Goal: Find specific page/section: Find specific page/section

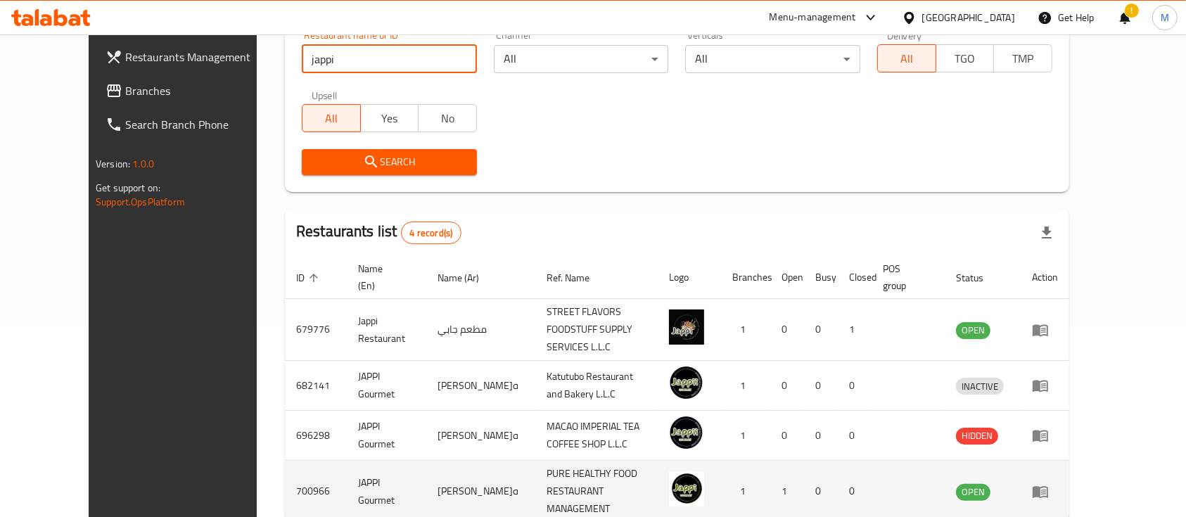
scroll to position [230, 0]
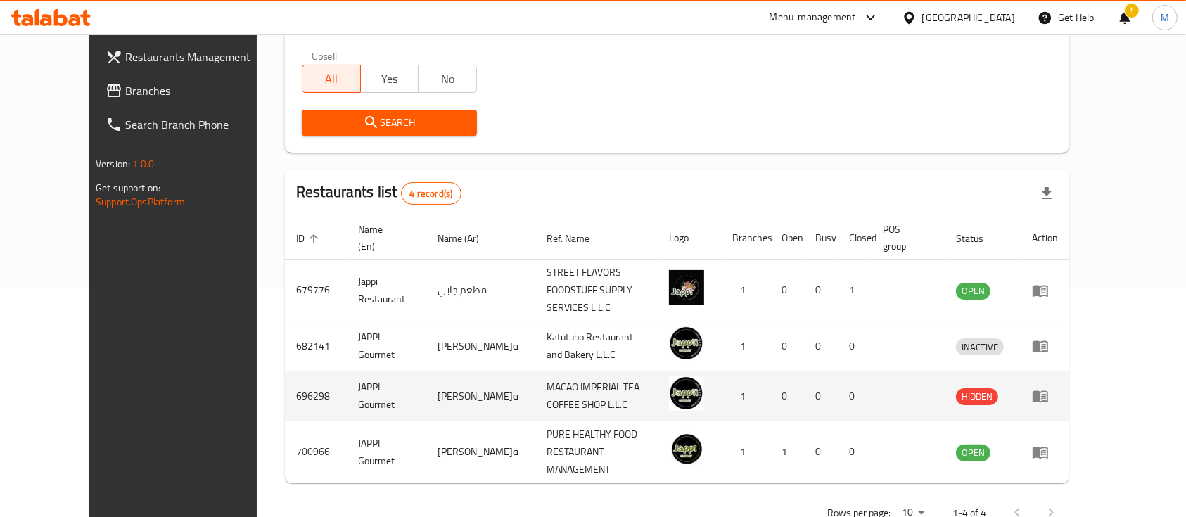
click at [285, 371] on td "696298" at bounding box center [316, 396] width 62 height 50
copy td "696298"
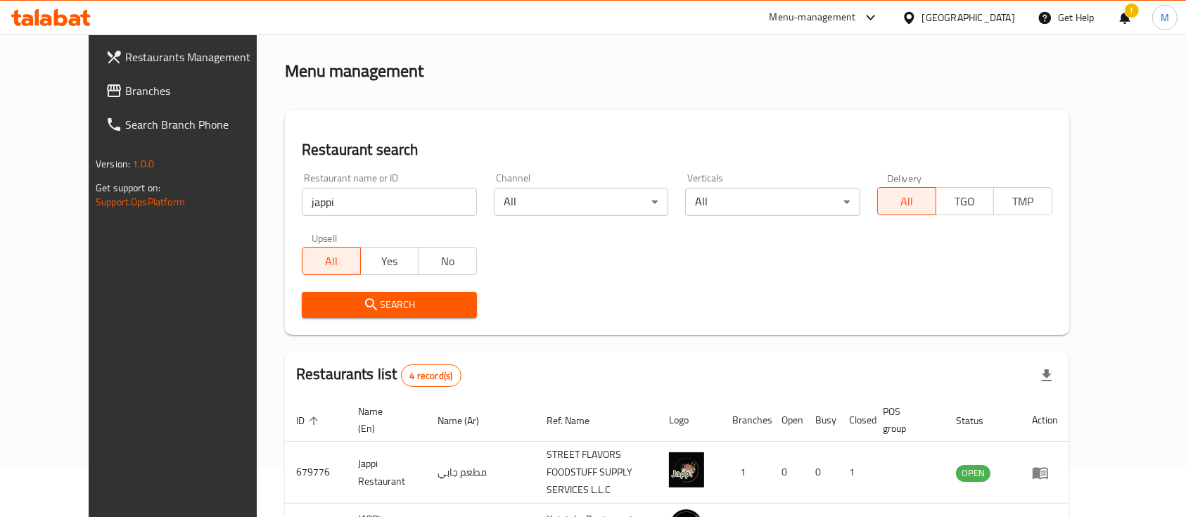
scroll to position [0, 0]
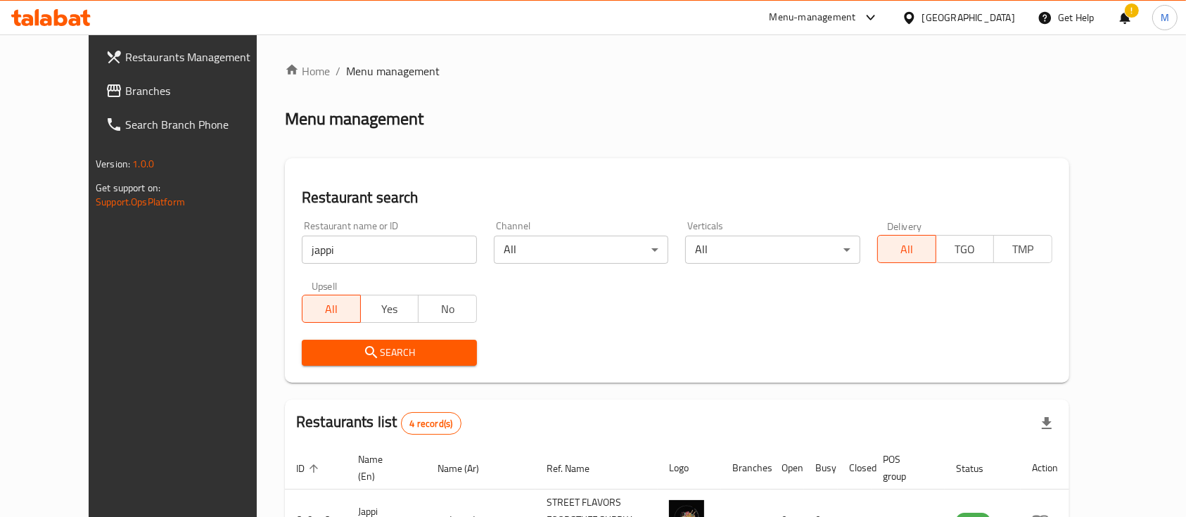
click at [322, 259] on input "jappi" at bounding box center [389, 250] width 175 height 28
click at [321, 258] on input "jappi" at bounding box center [389, 250] width 175 height 28
type input "kaizen"
click button "Search" at bounding box center [389, 353] width 175 height 26
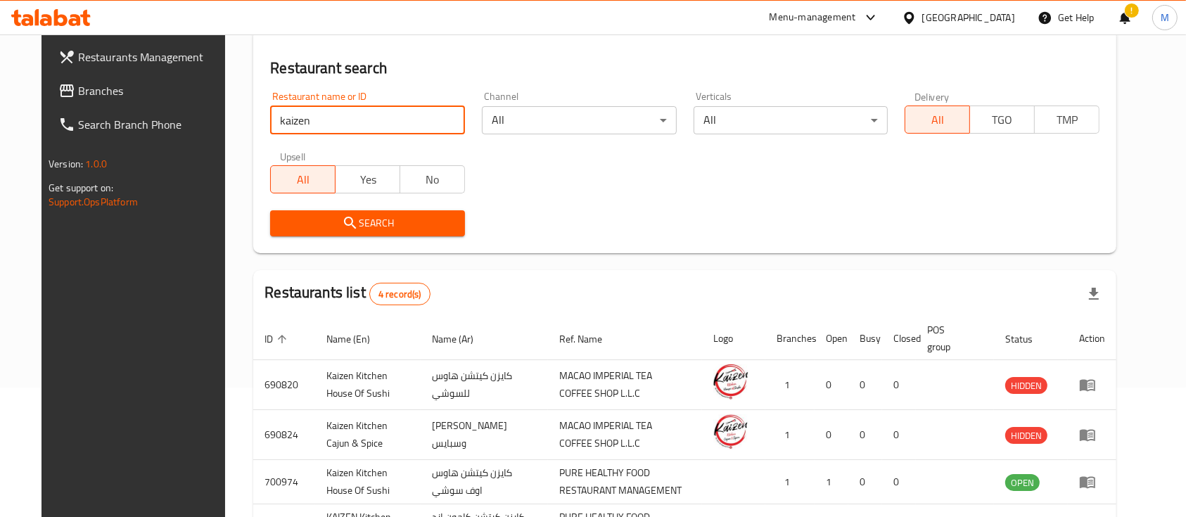
scroll to position [187, 0]
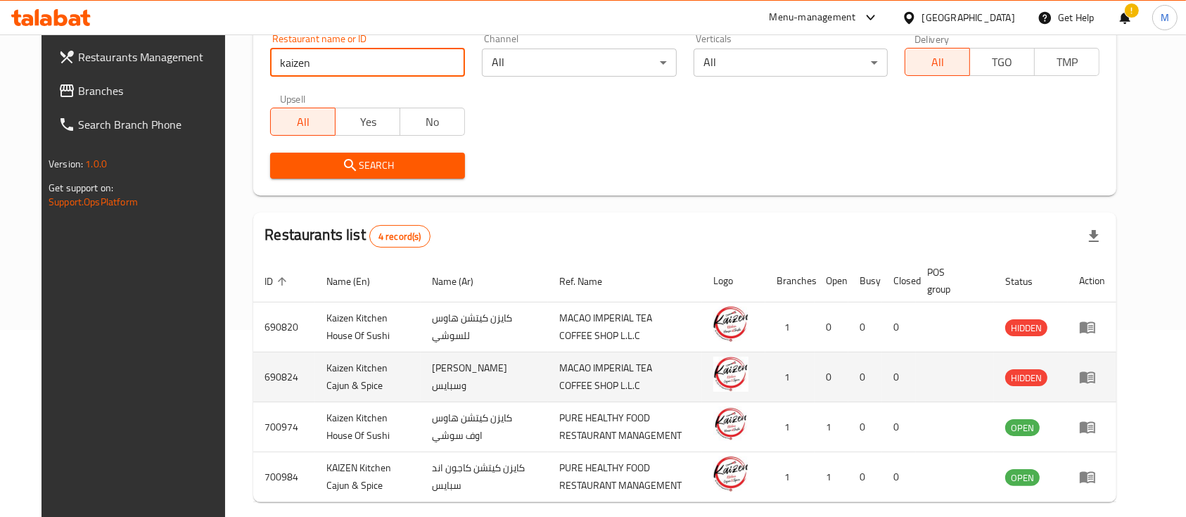
click at [253, 376] on td "690824" at bounding box center [284, 377] width 62 height 50
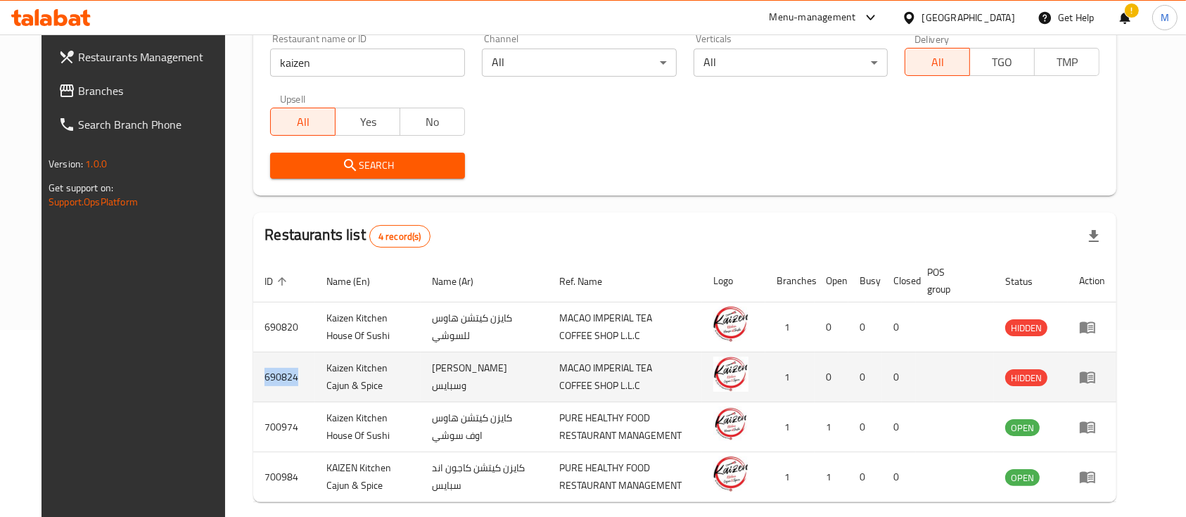
click at [253, 376] on td "690824" at bounding box center [284, 377] width 62 height 50
copy td "690824"
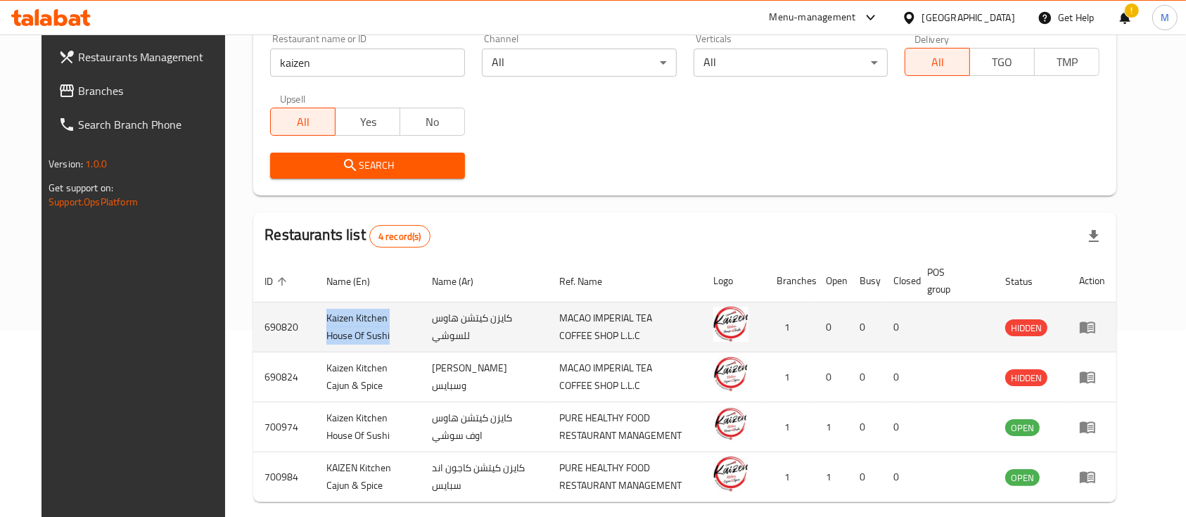
drag, startPoint x: 338, startPoint y: 335, endPoint x: 286, endPoint y: 312, distance: 56.1
click at [286, 312] on tr "690820 Kaizen Kitchen House Of Sushi كايزن كيتشن هاوس للسوشي MACAO IMPERIAL TEA…" at bounding box center [684, 327] width 863 height 50
copy tr "Kaizen Kitchen House Of Sushi"
click at [255, 324] on td "690820" at bounding box center [284, 327] width 62 height 50
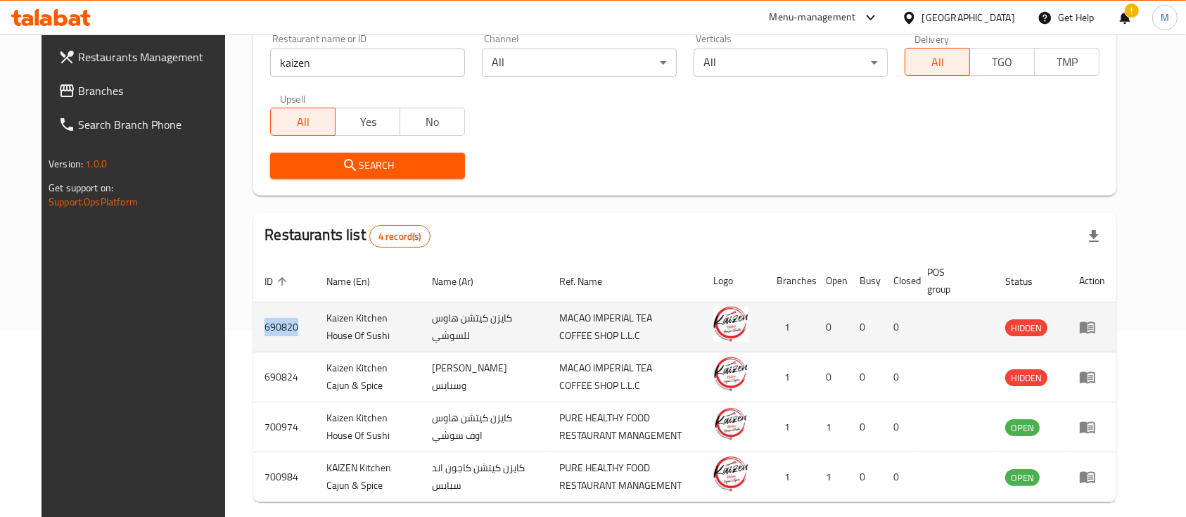
copy td "690820"
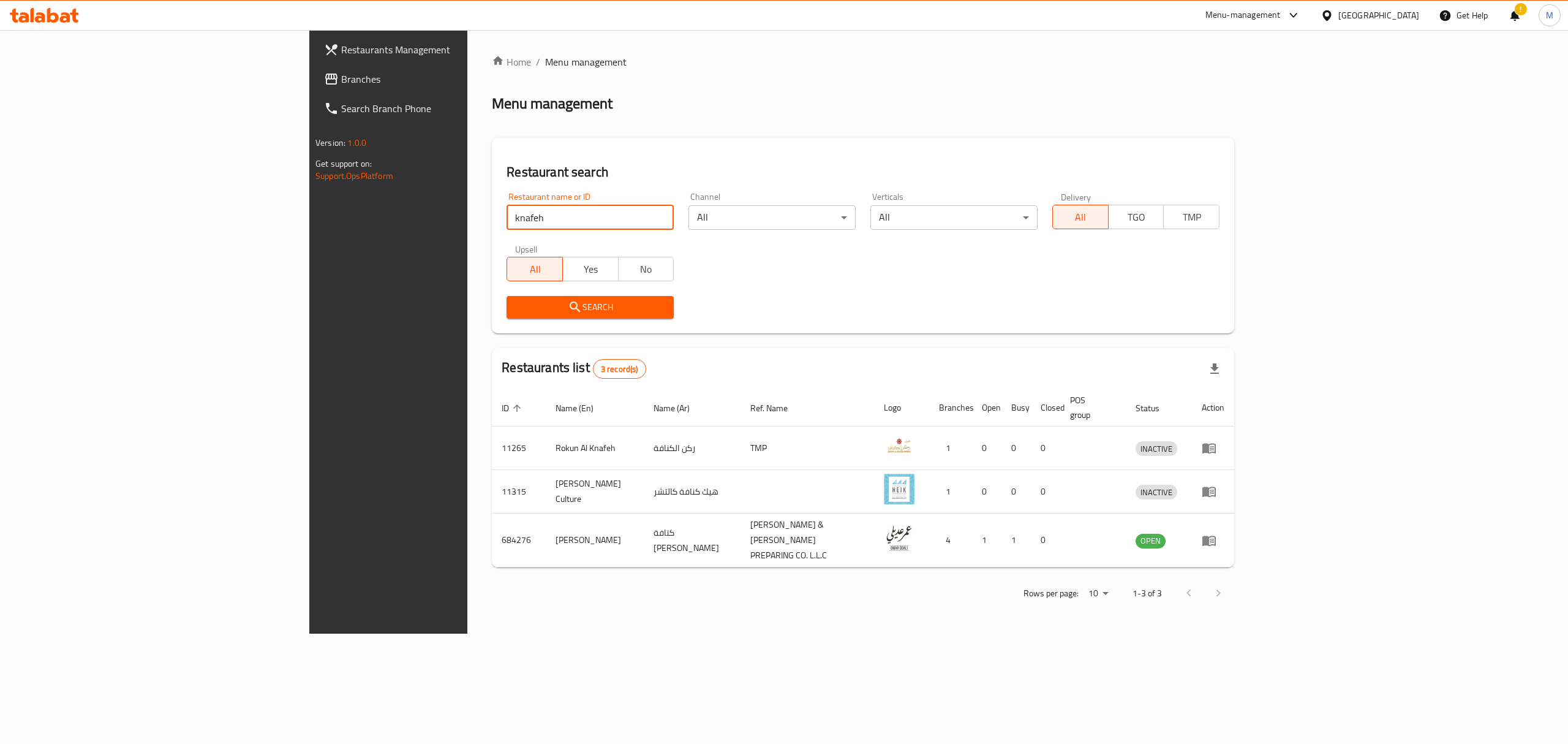
drag, startPoint x: 0, startPoint y: 0, endPoint x: 395, endPoint y: 209, distance: 446.9
click at [507, 209] on input "knafeh" at bounding box center [591, 218] width 167 height 24
type input "colors cafe"
click button "Search" at bounding box center [591, 308] width 167 height 23
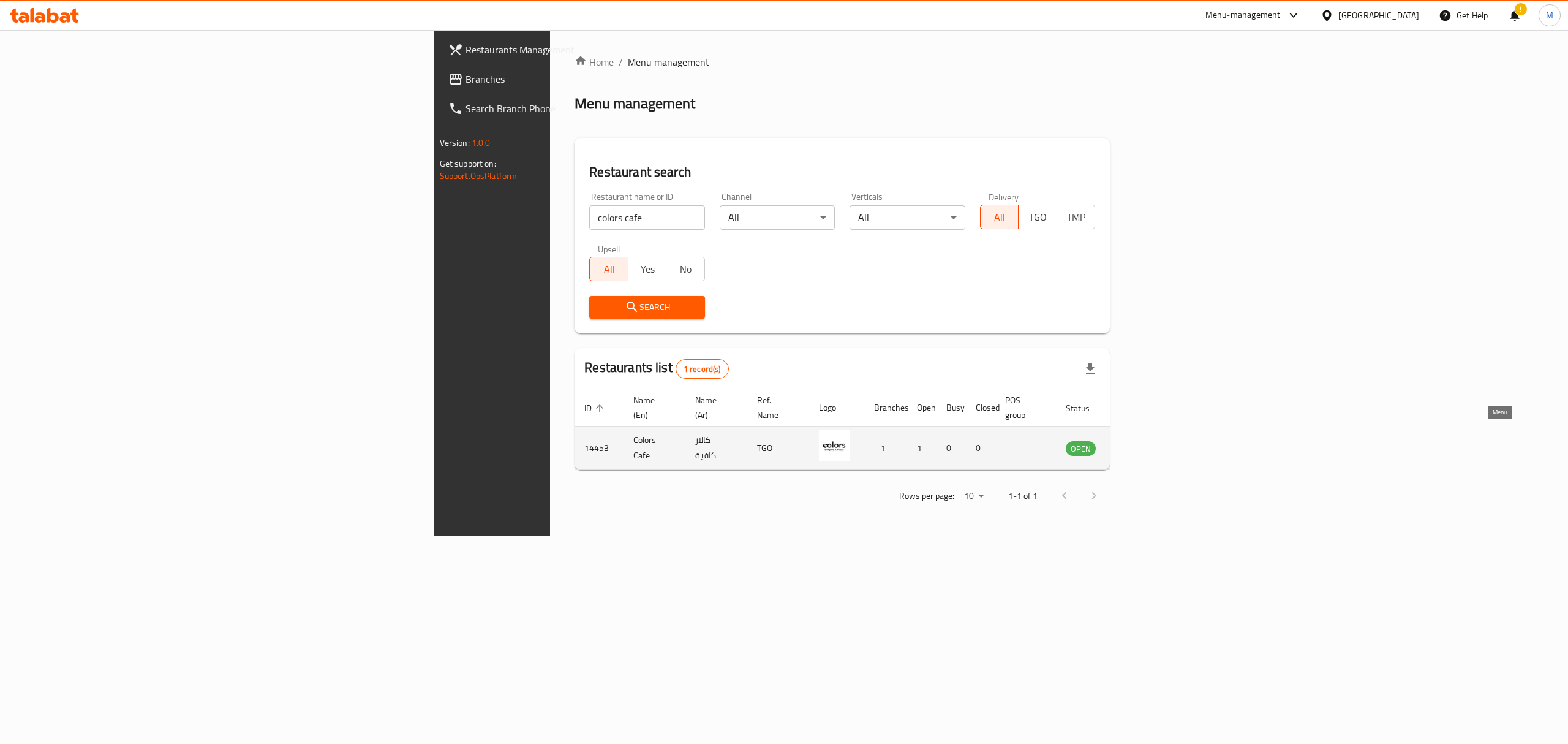
click at [1145, 443] on icon "enhanced table" at bounding box center [1137, 449] width 13 height 10
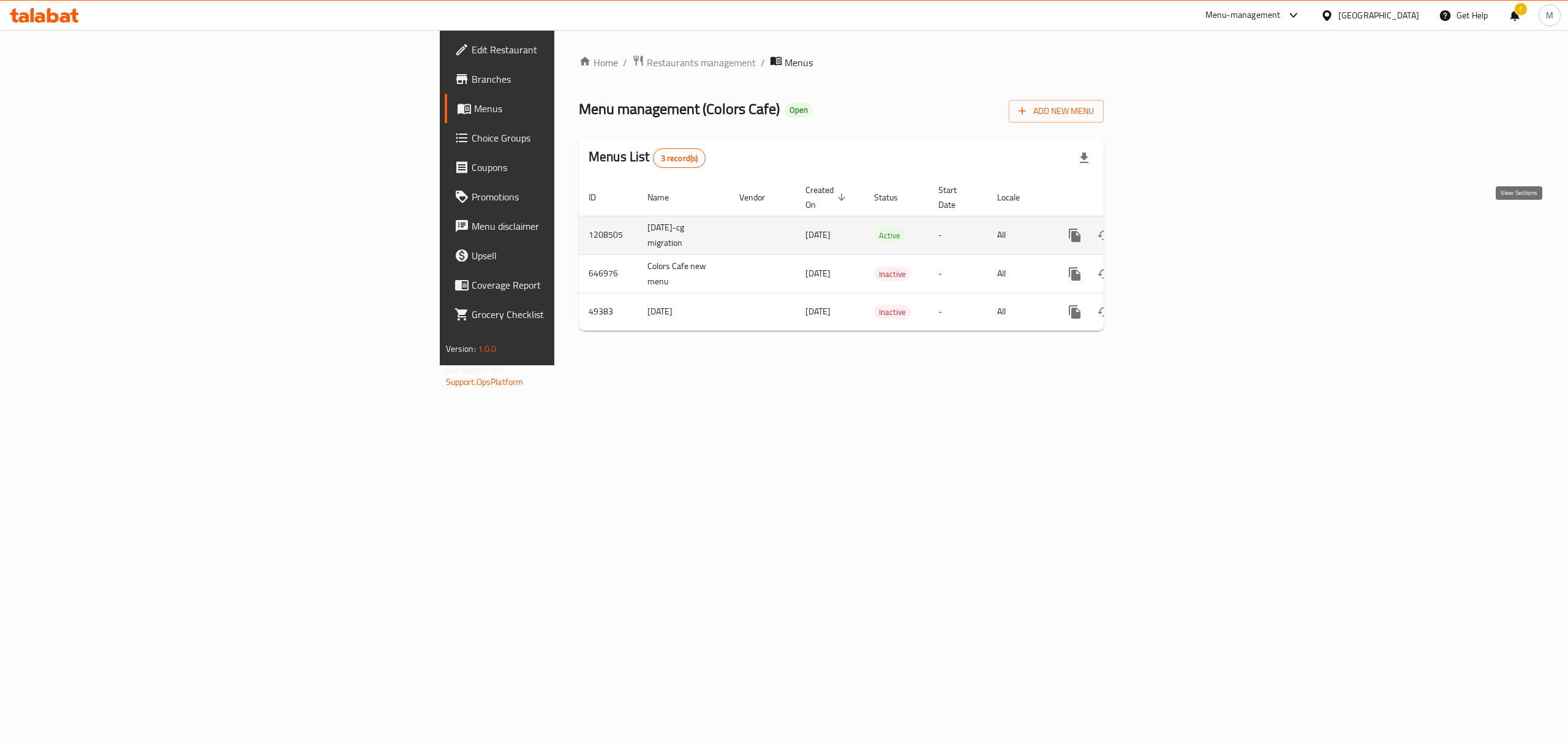
click at [1178, 220] on link "enhanced table" at bounding box center [1164, 235] width 30 height 30
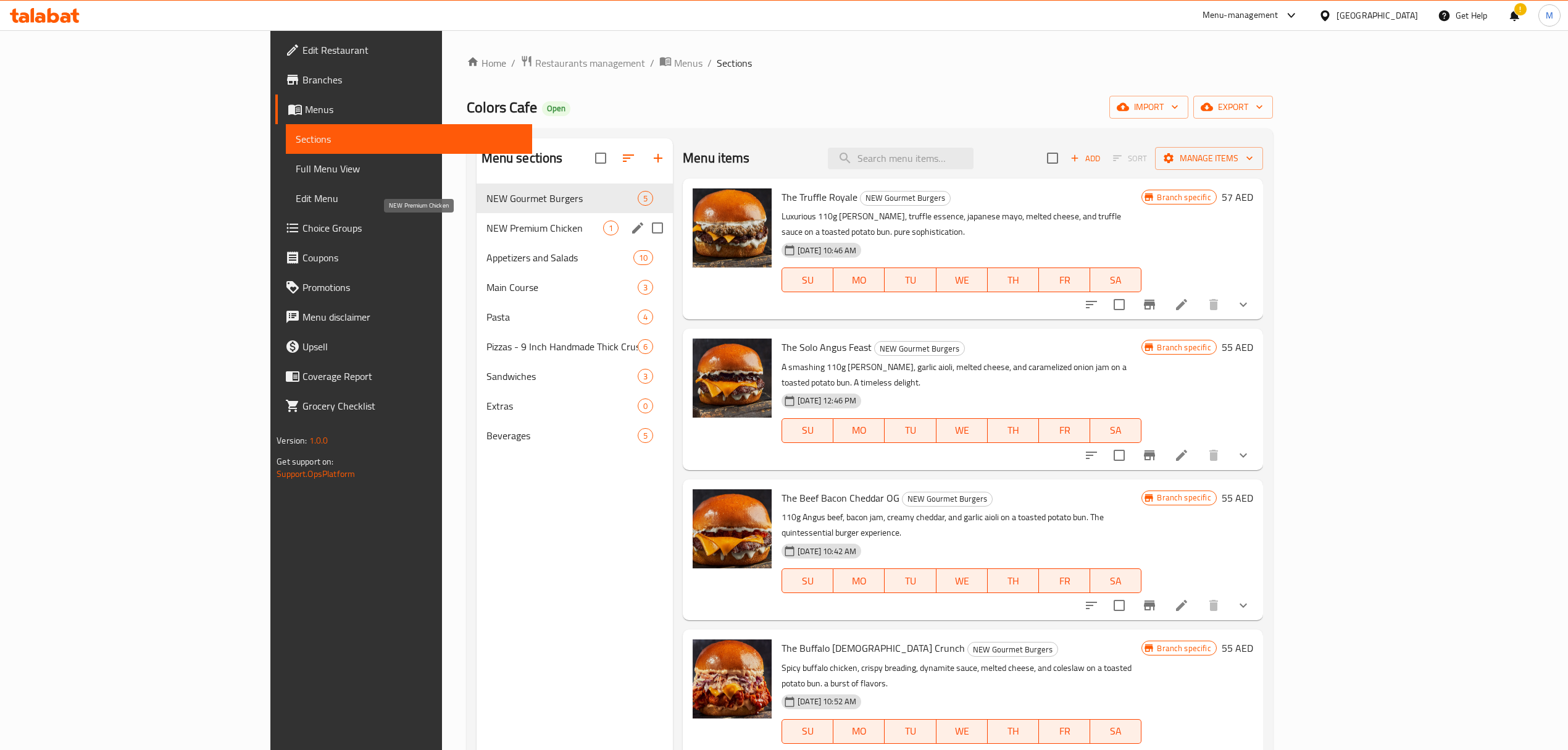
click at [486, 235] on span "NEW Premium Chicken" at bounding box center [544, 227] width 117 height 15
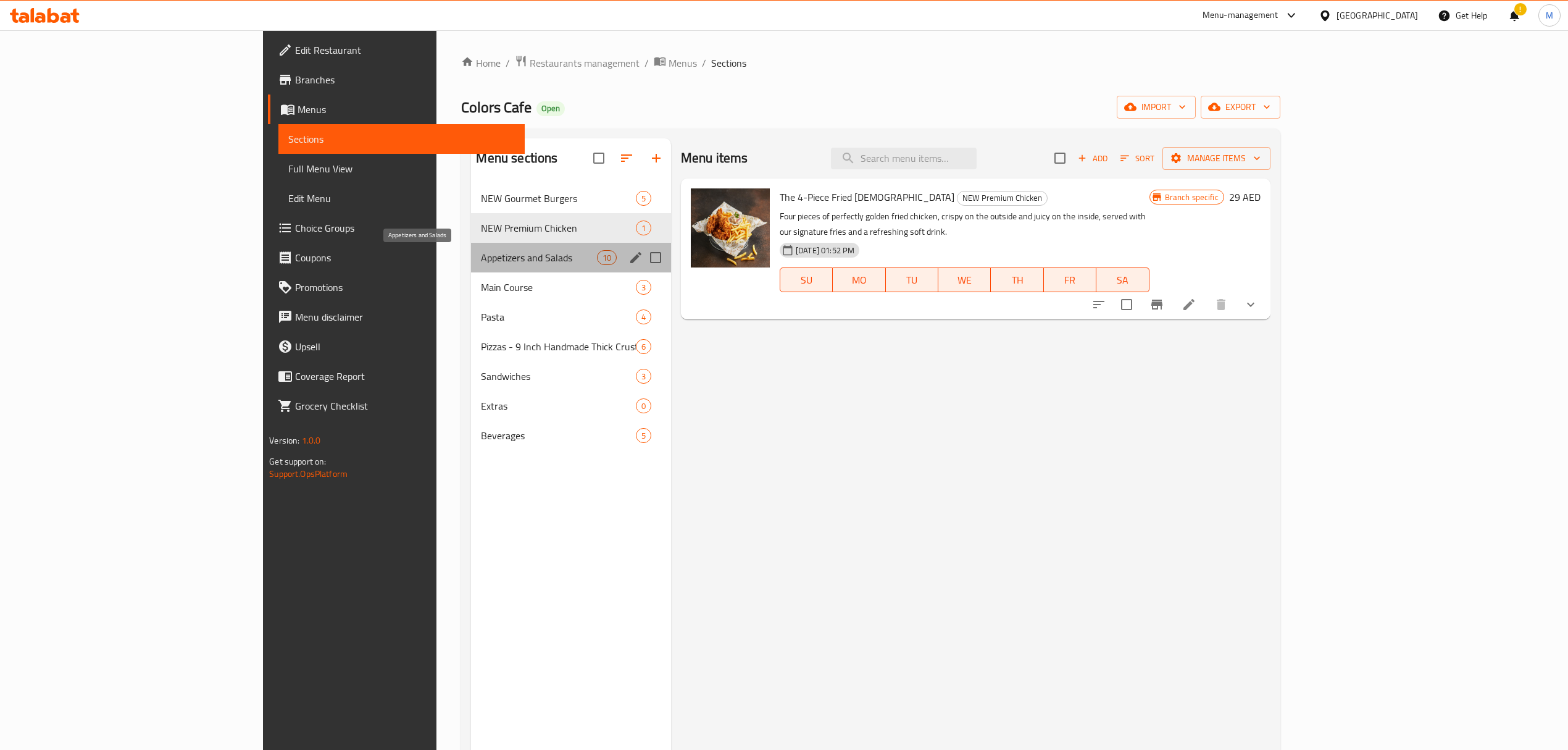
click at [481, 260] on span "Appetizers and Salads" at bounding box center [539, 257] width 116 height 15
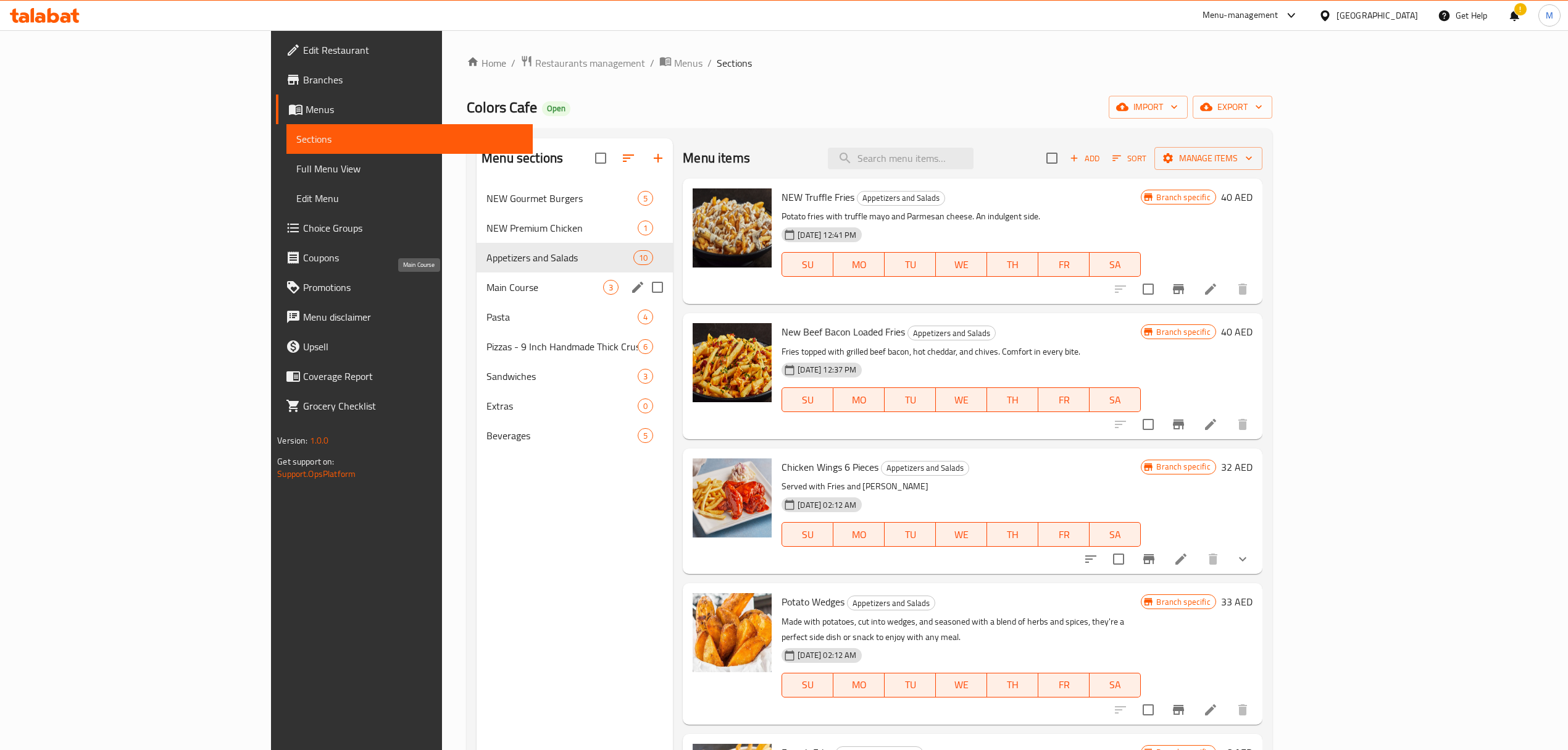
click at [486, 288] on span "Main Course" at bounding box center [544, 287] width 117 height 15
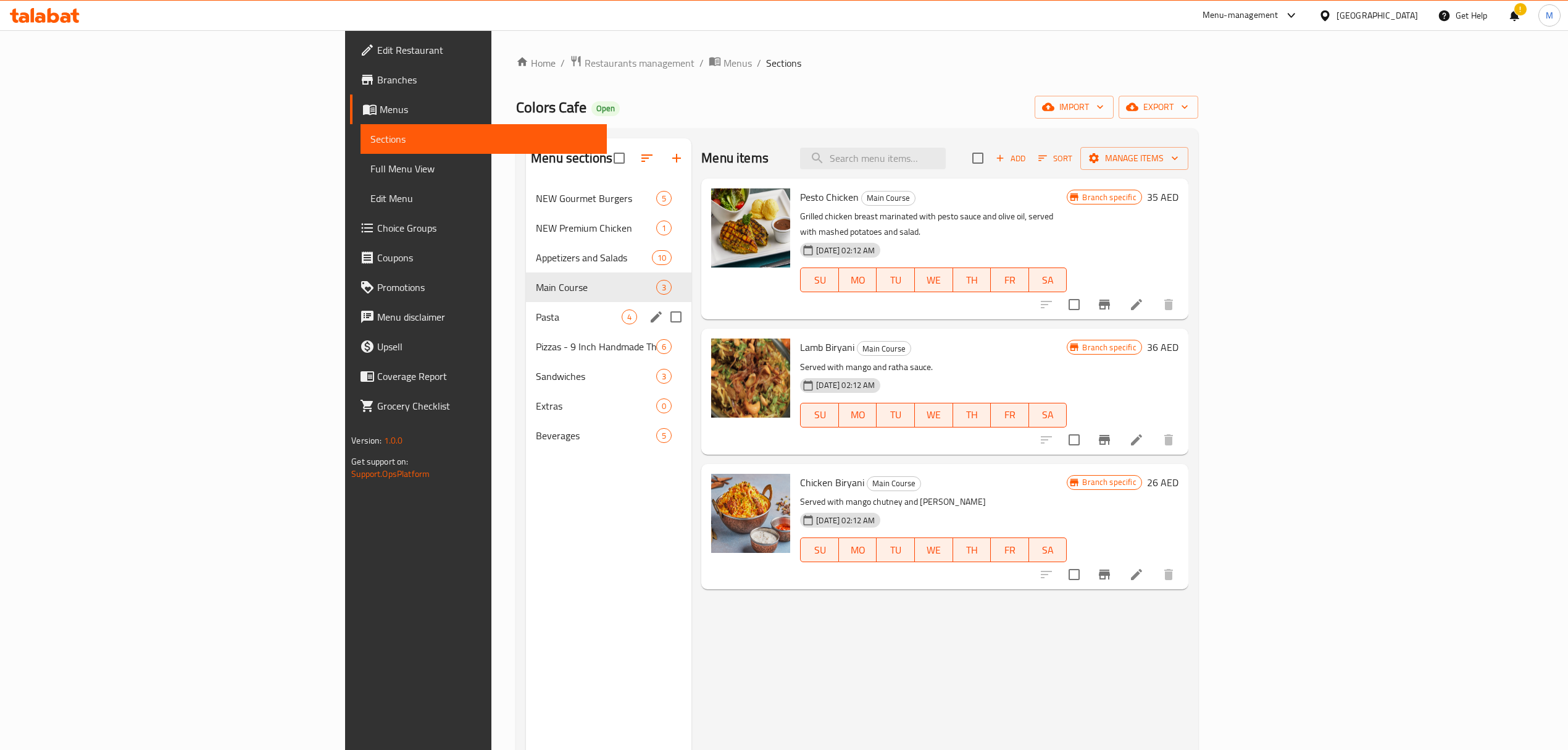
click at [526, 309] on div "Pasta 4" at bounding box center [608, 317] width 165 height 30
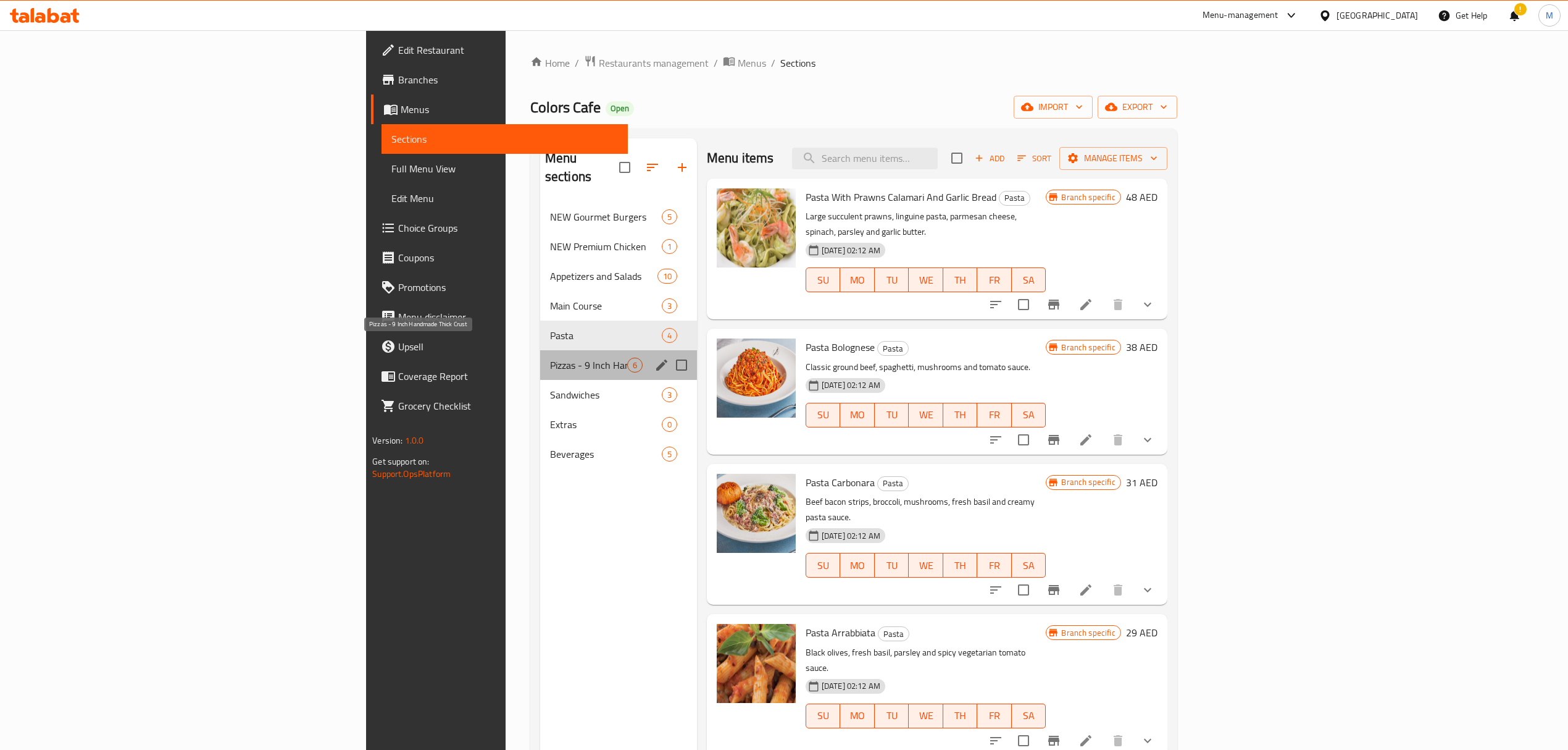
click at [550, 357] on span "Pizzas - 9 Inch Handmade Thick Crust" at bounding box center [589, 364] width 77 height 15
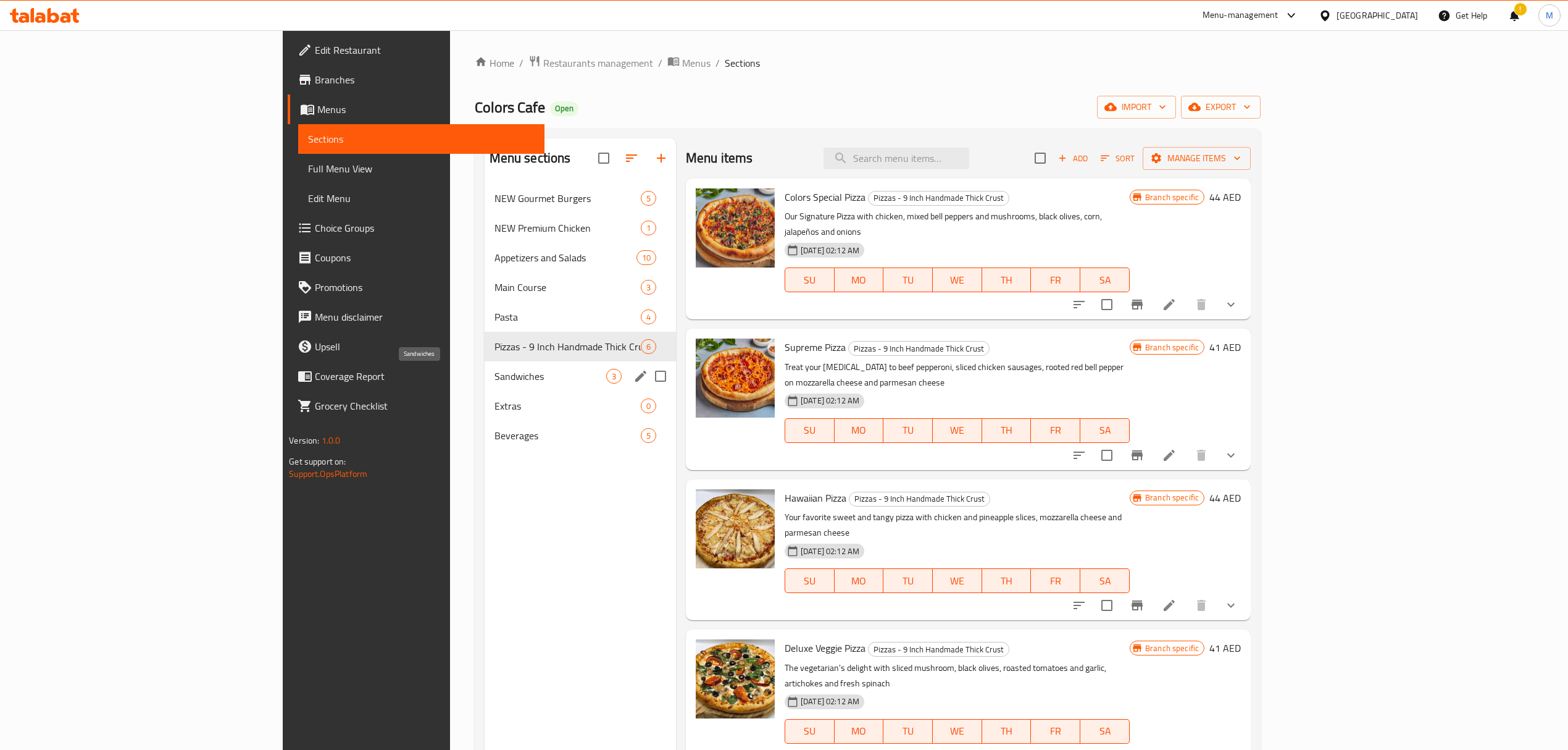
click at [494, 379] on span "Sandwiches" at bounding box center [550, 376] width 111 height 15
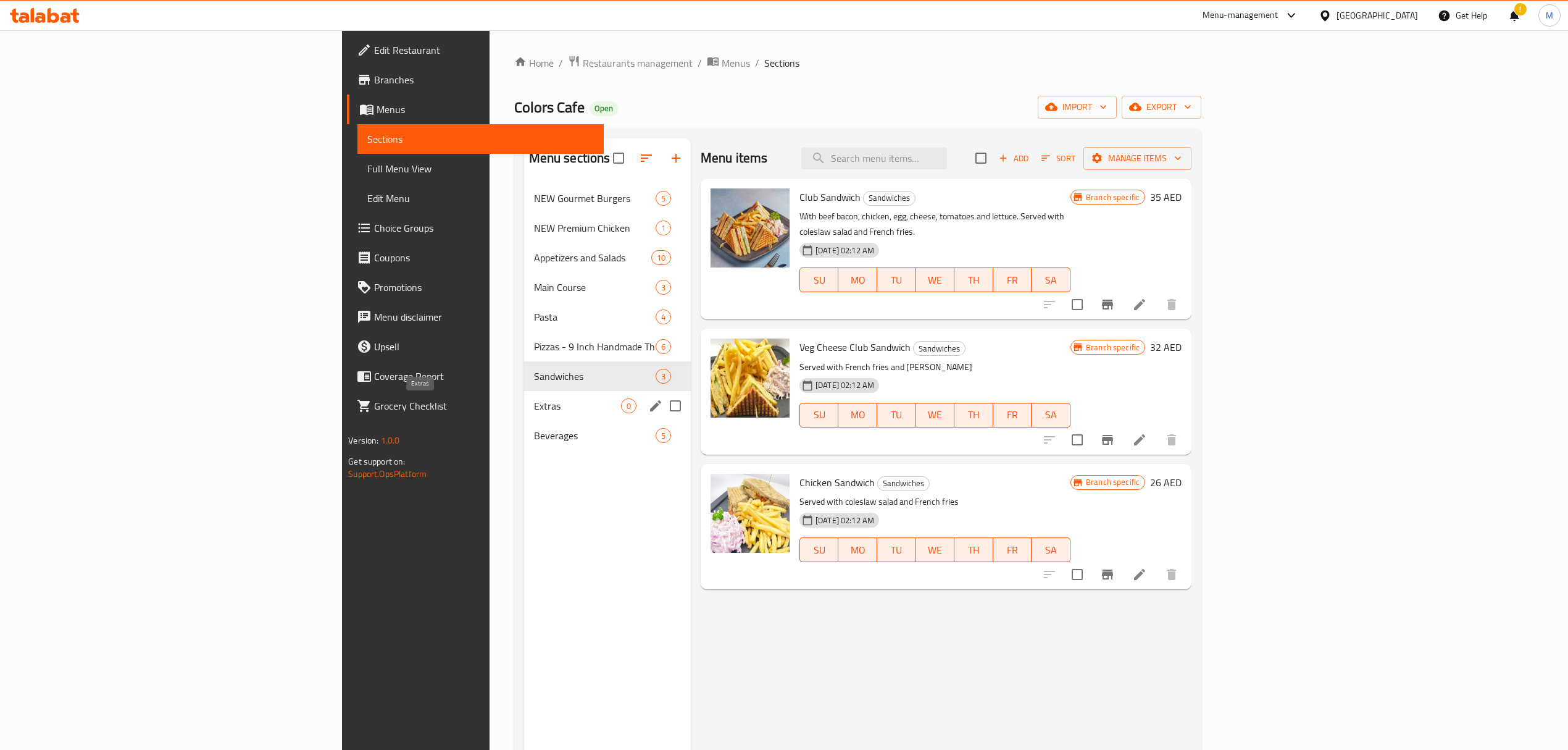
click at [534, 404] on span "Extras" at bounding box center [577, 406] width 87 height 15
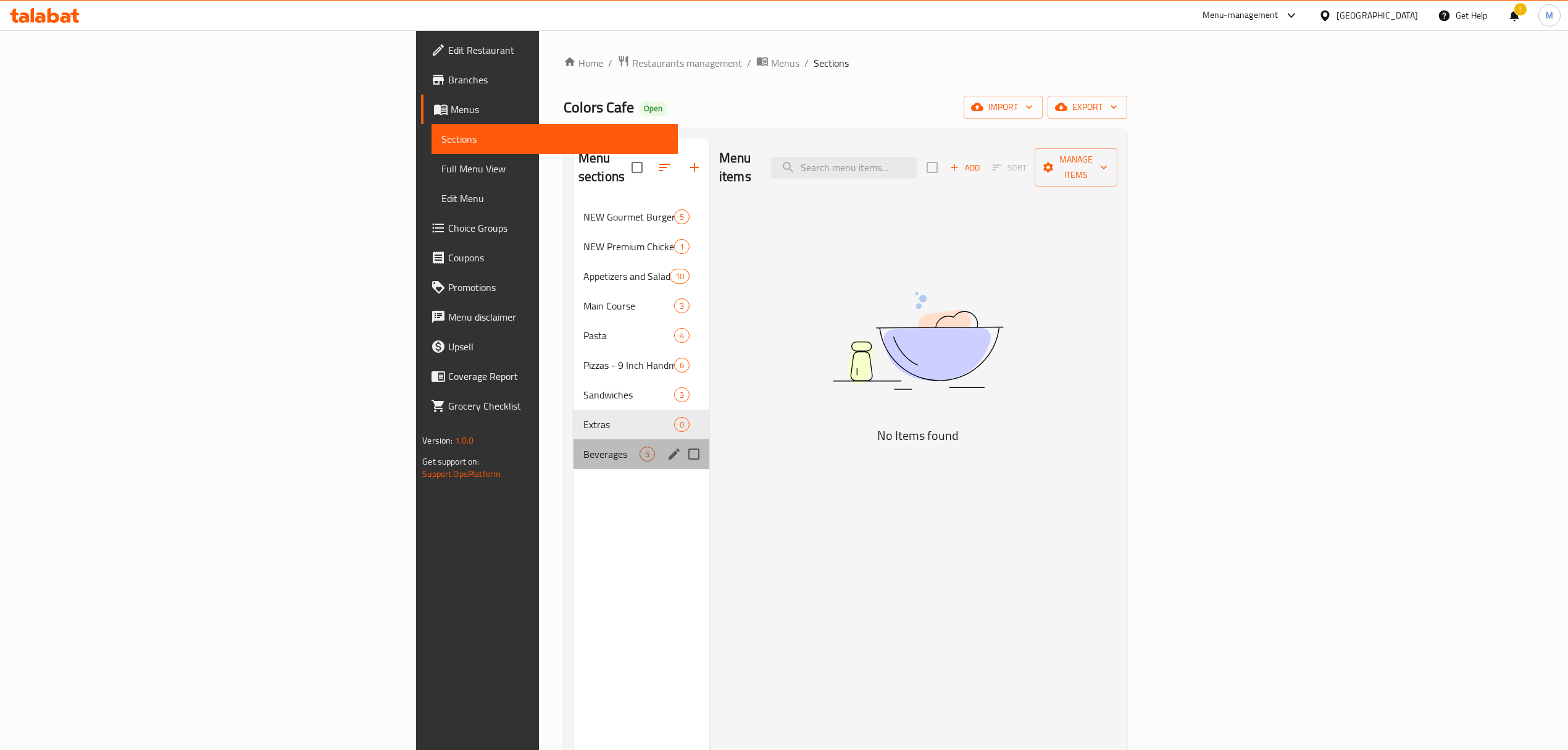
click at [573, 446] on div "Beverages 5" at bounding box center [641, 454] width 136 height 30
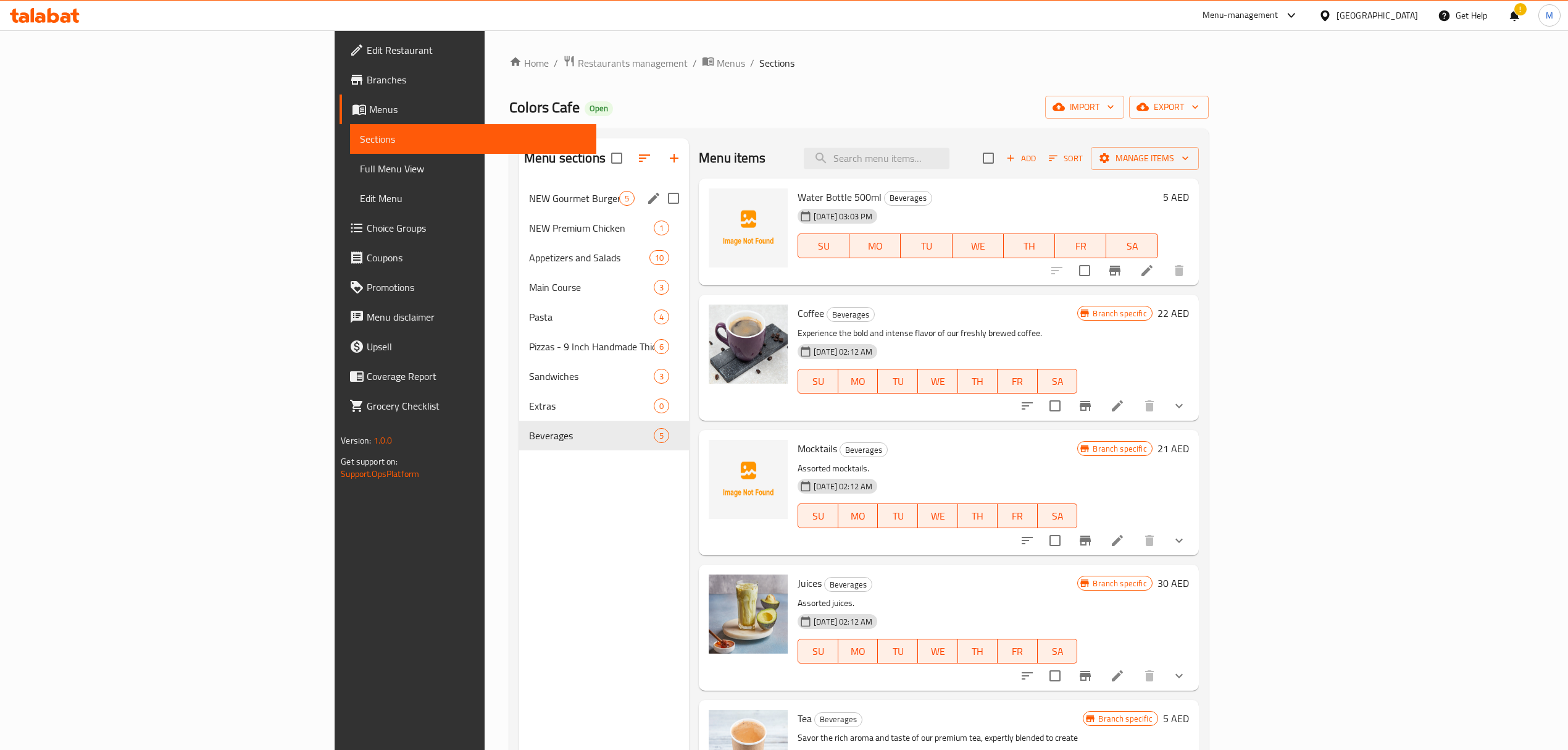
click at [529, 201] on span "NEW Gourmet Burgers" at bounding box center [574, 198] width 90 height 15
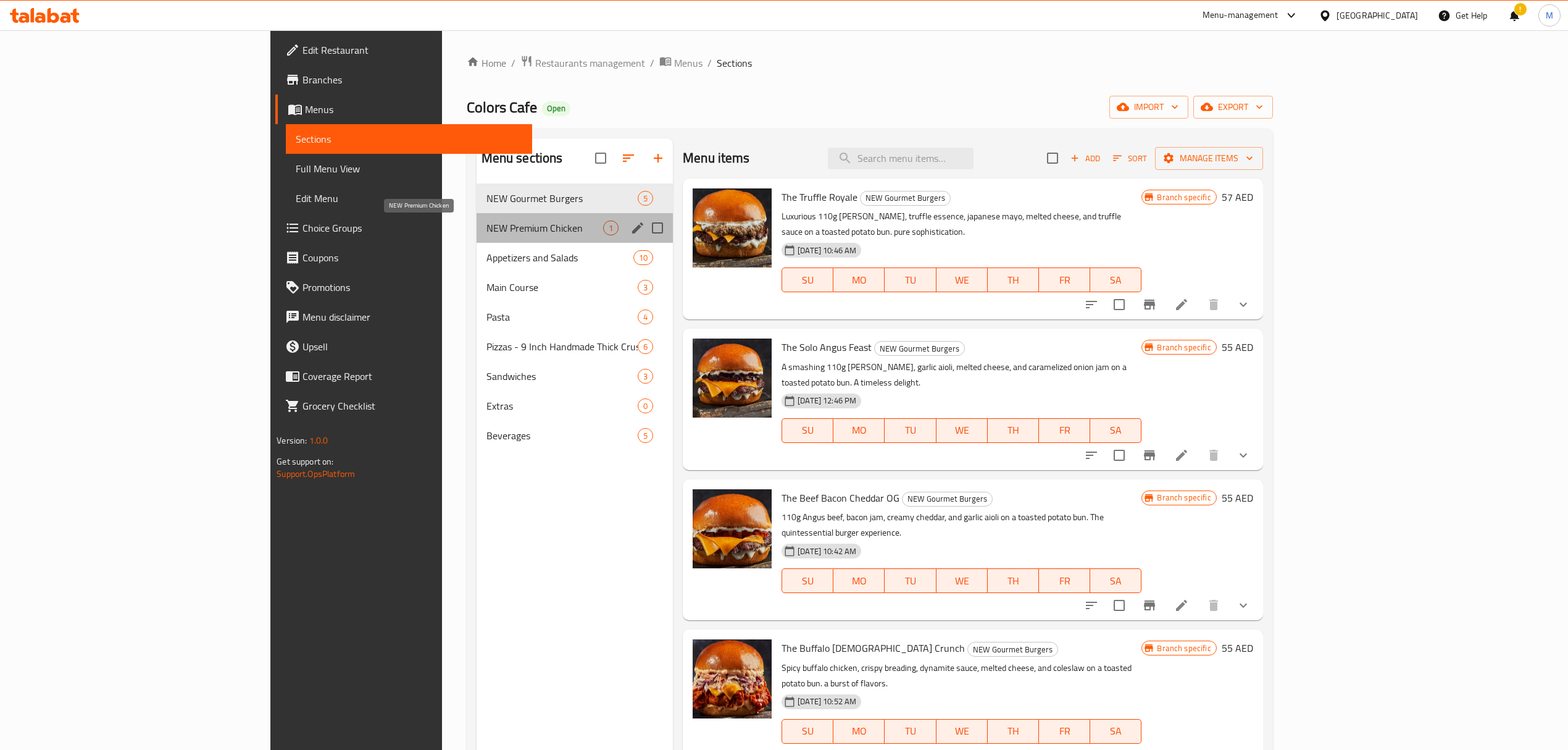
click at [486, 228] on span "NEW Premium Chicken" at bounding box center [544, 227] width 117 height 15
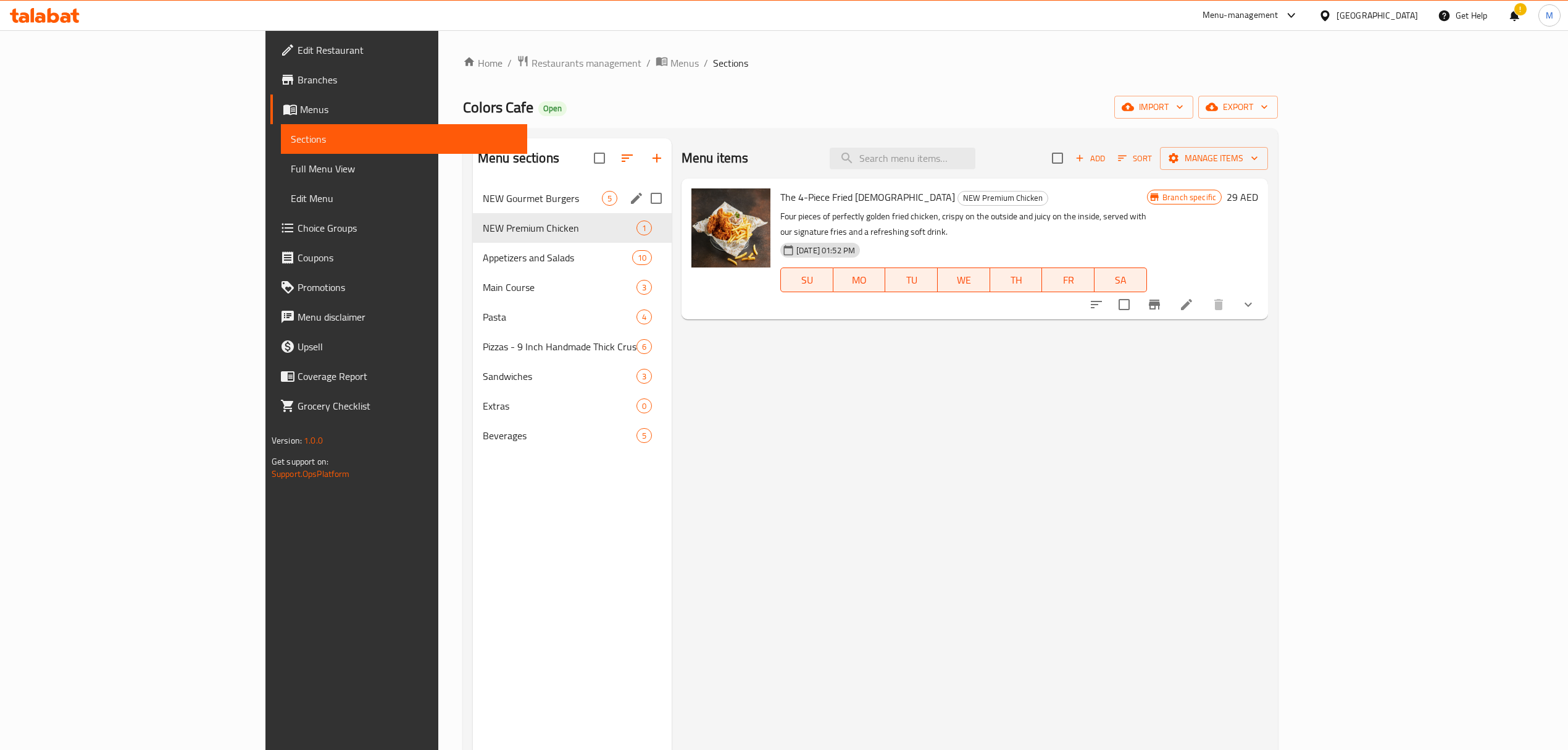
click at [473, 207] on div "NEW Gourmet Burgers 5" at bounding box center [572, 198] width 198 height 30
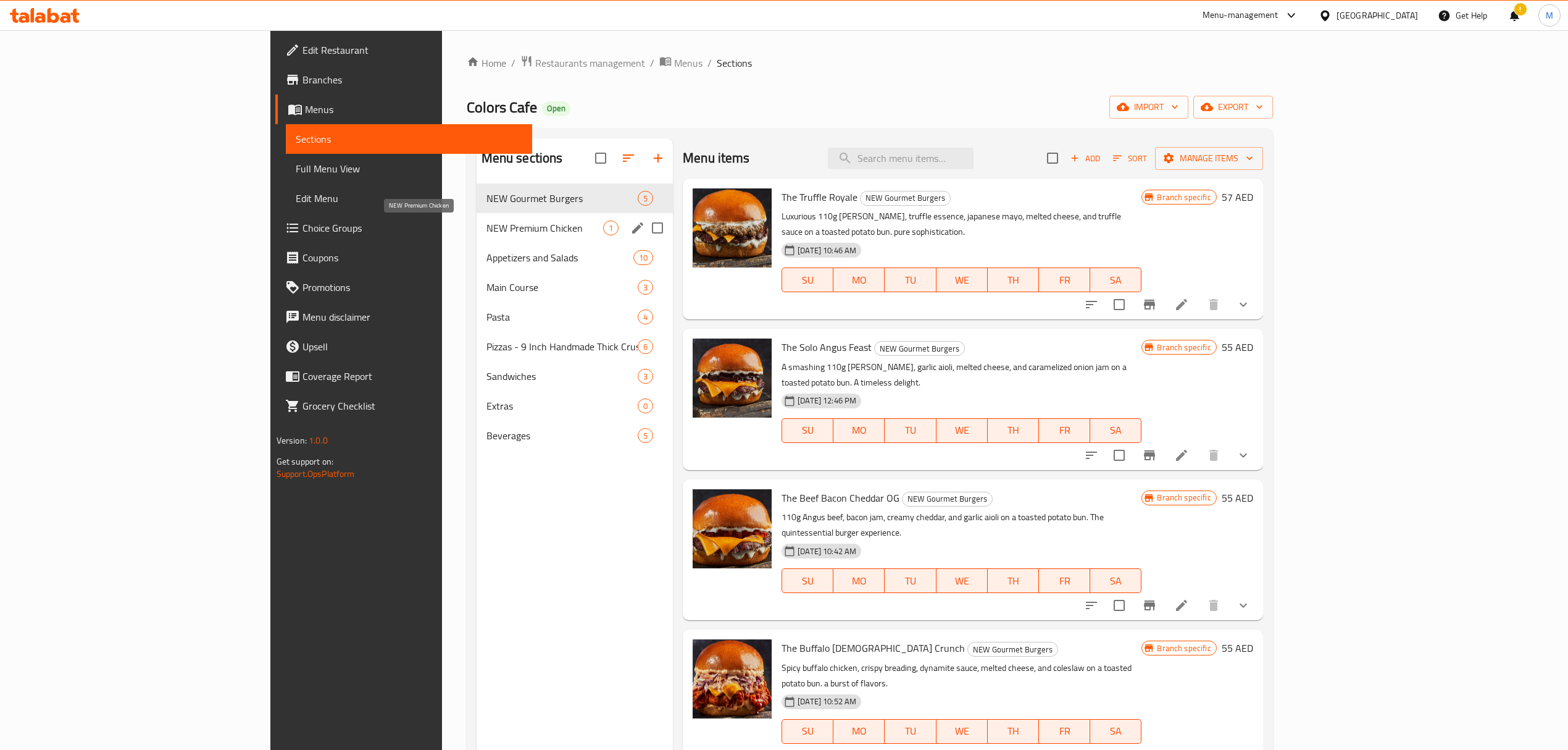
click at [486, 235] on span "NEW Premium Chicken" at bounding box center [544, 227] width 117 height 15
